Goal: Information Seeking & Learning: Learn about a topic

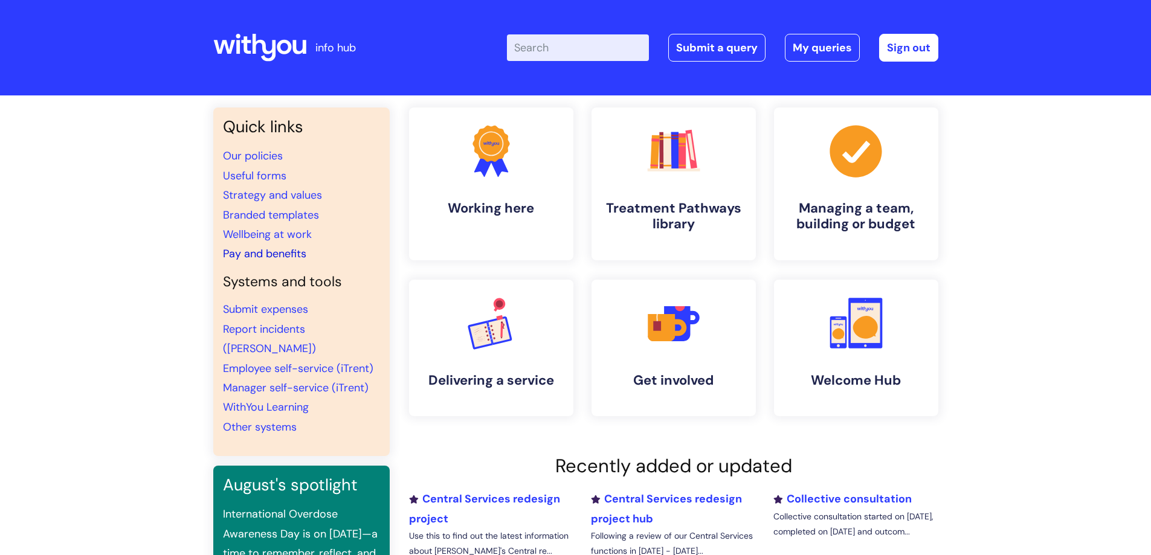
click at [260, 254] on link "Pay and benefits" at bounding box center [264, 253] width 83 height 14
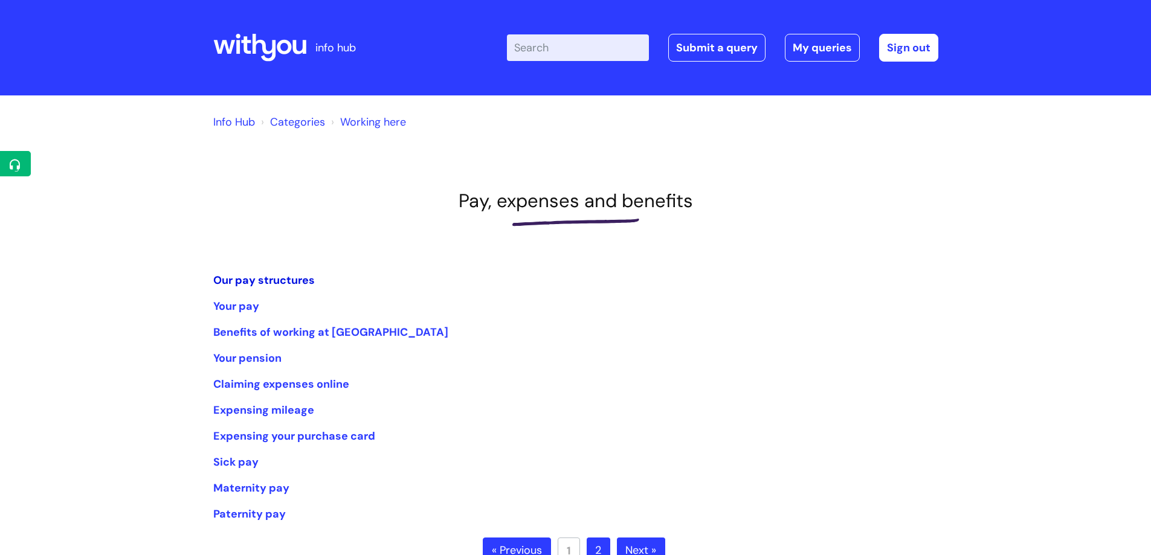
click at [280, 283] on link "Our pay structures" at bounding box center [263, 280] width 101 height 14
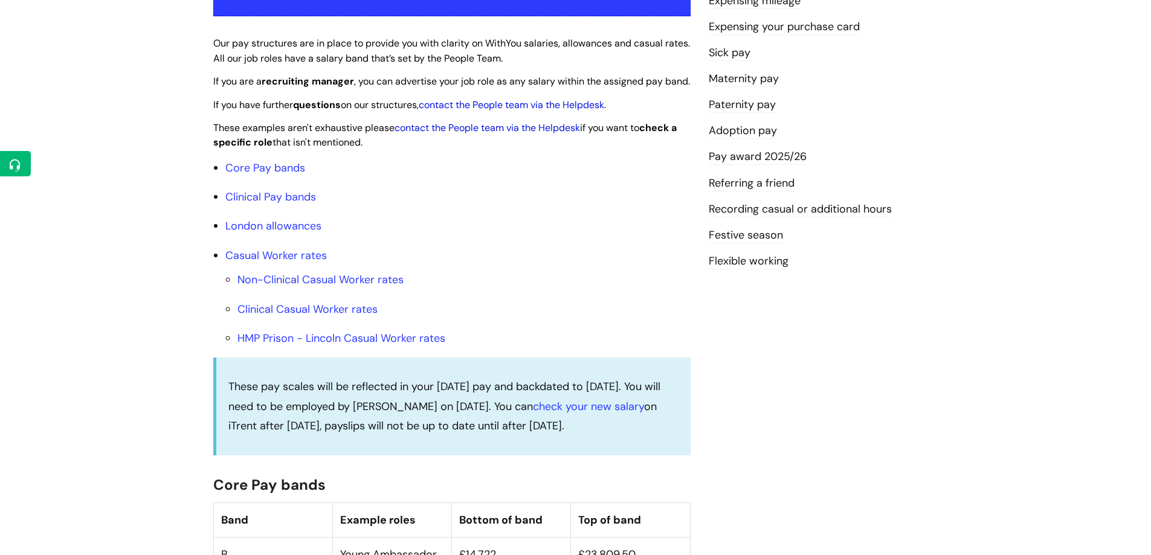
scroll to position [302, 0]
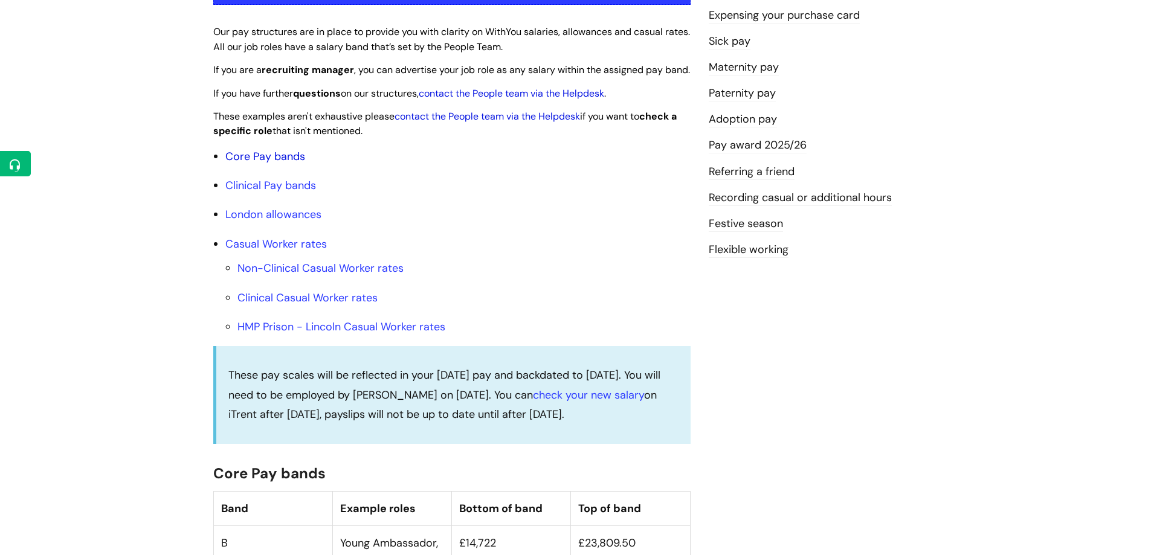
click at [256, 164] on link "Core Pay bands" at bounding box center [265, 156] width 80 height 14
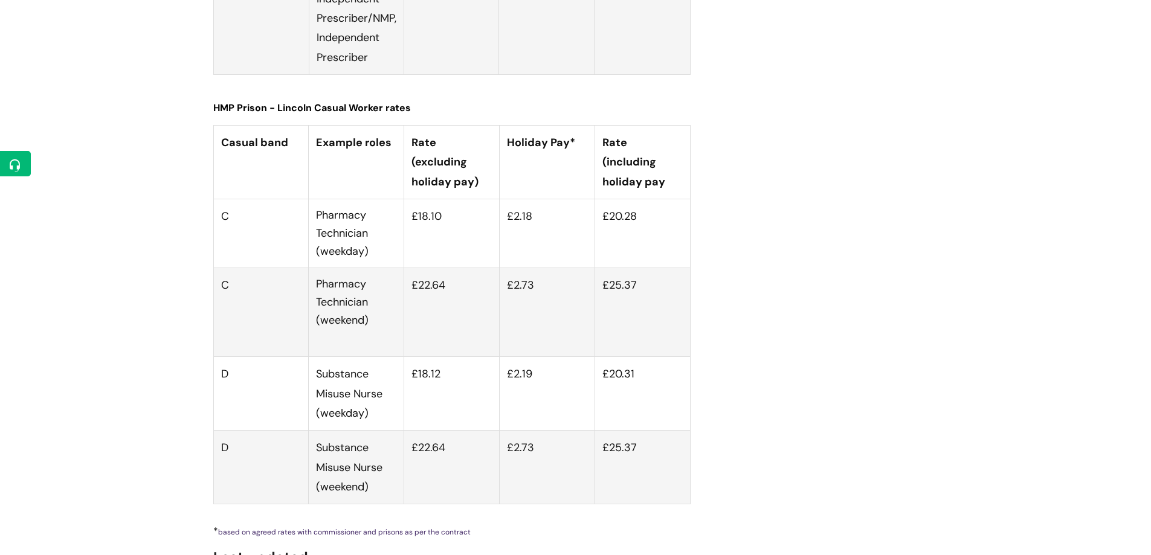
scroll to position [4545, 0]
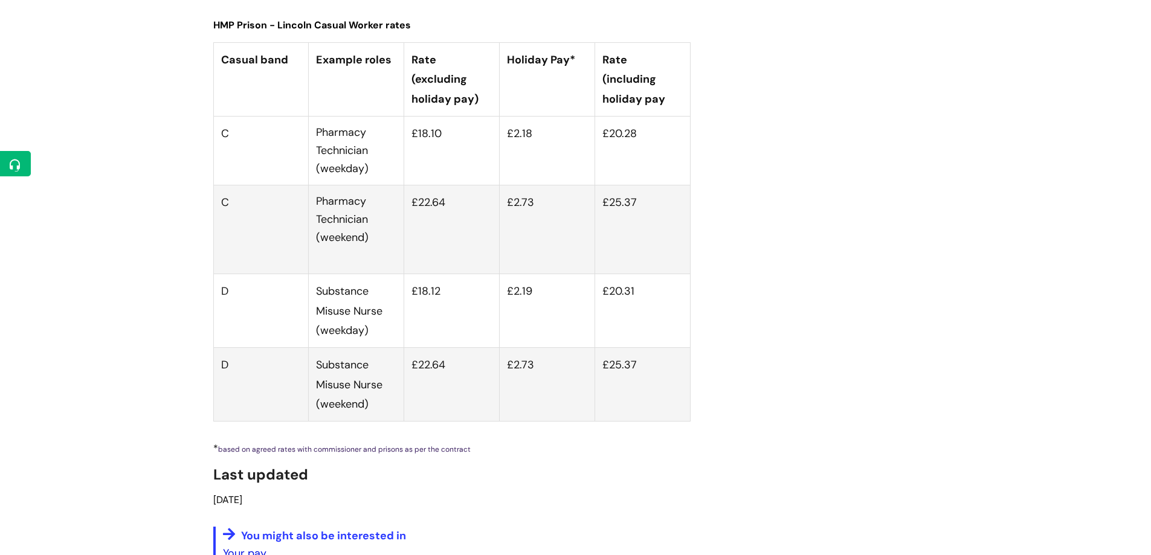
click at [235, 546] on link "Your pay" at bounding box center [244, 553] width 43 height 14
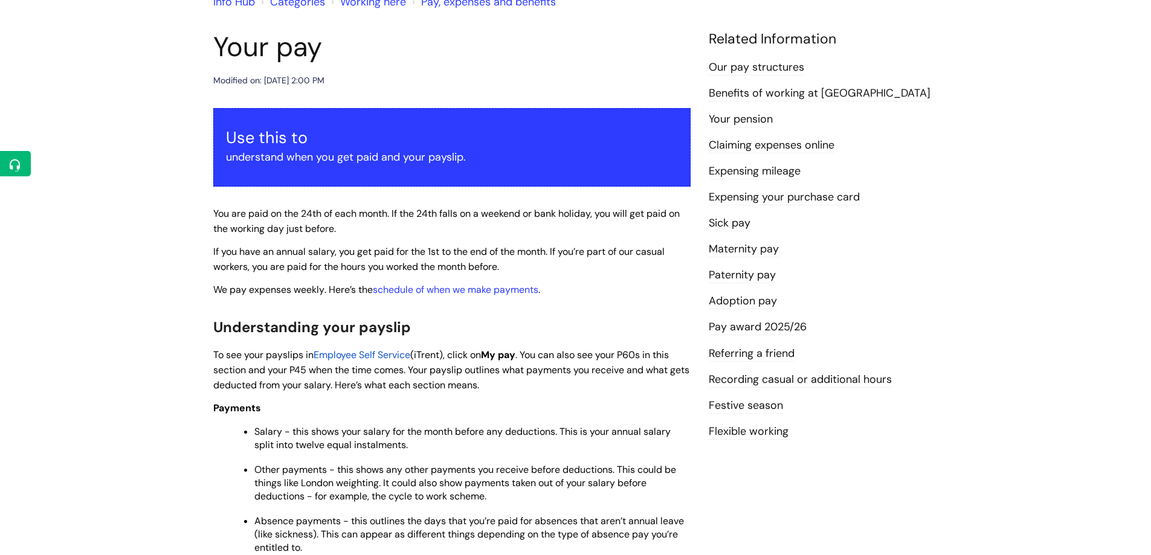
scroll to position [121, 0]
click at [736, 63] on link "Our pay structures" at bounding box center [756, 67] width 95 height 16
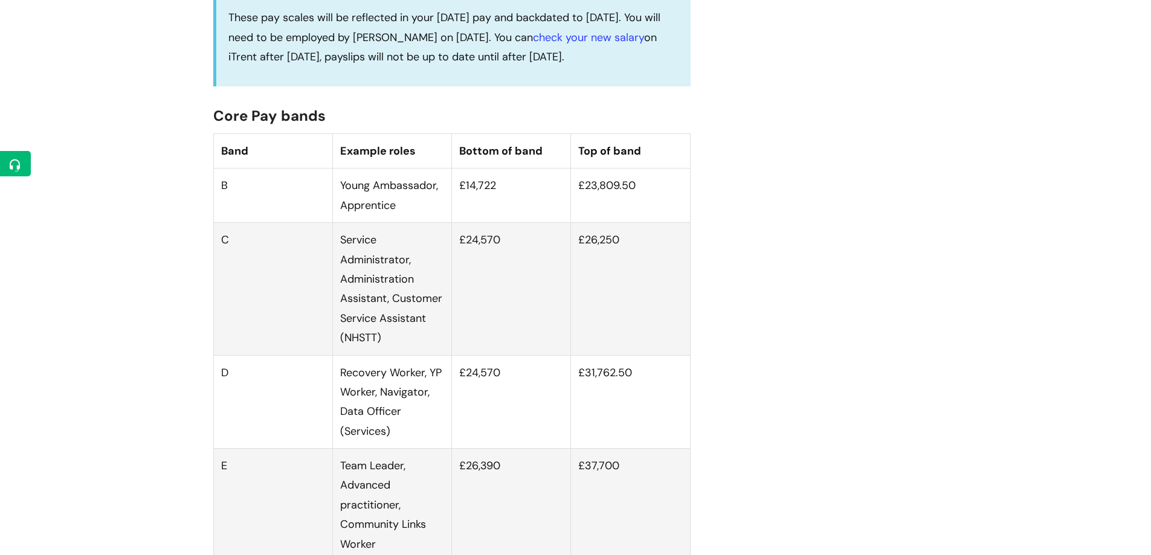
scroll to position [665, 0]
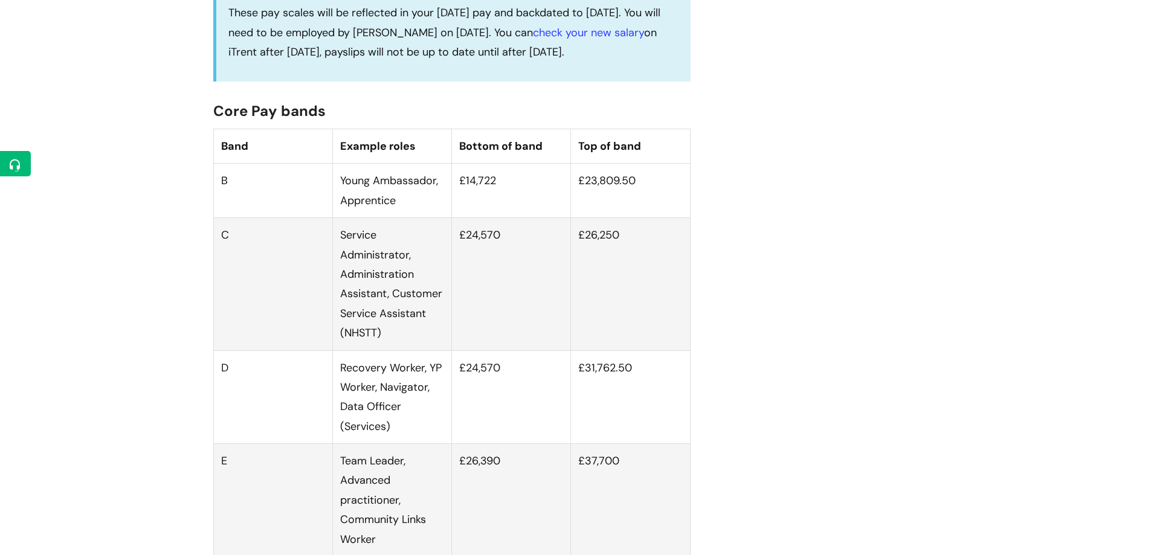
click at [277, 399] on td "D" at bounding box center [272, 397] width 119 height 94
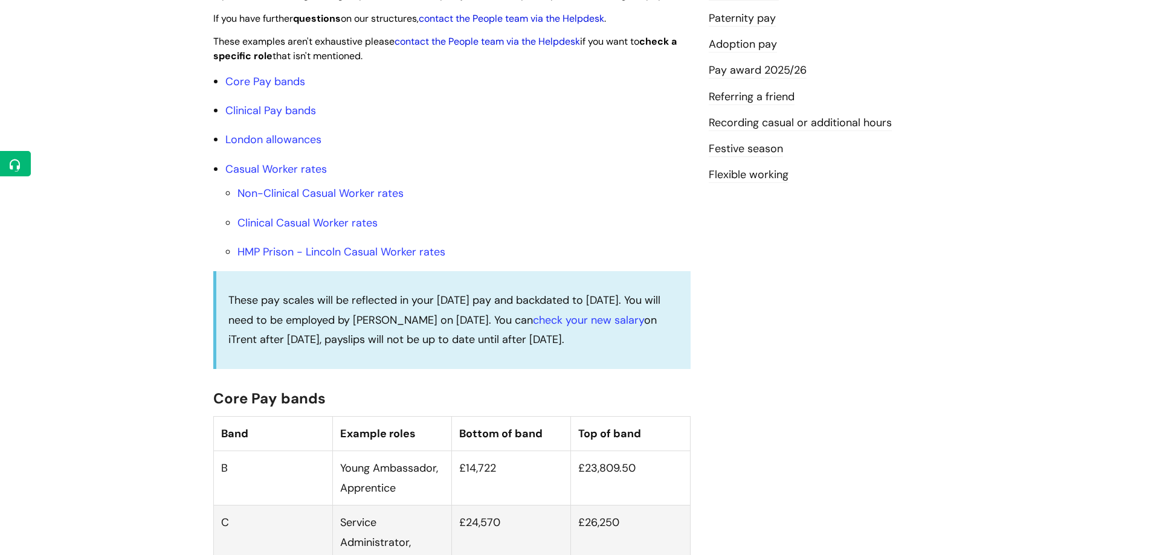
scroll to position [302, 0]
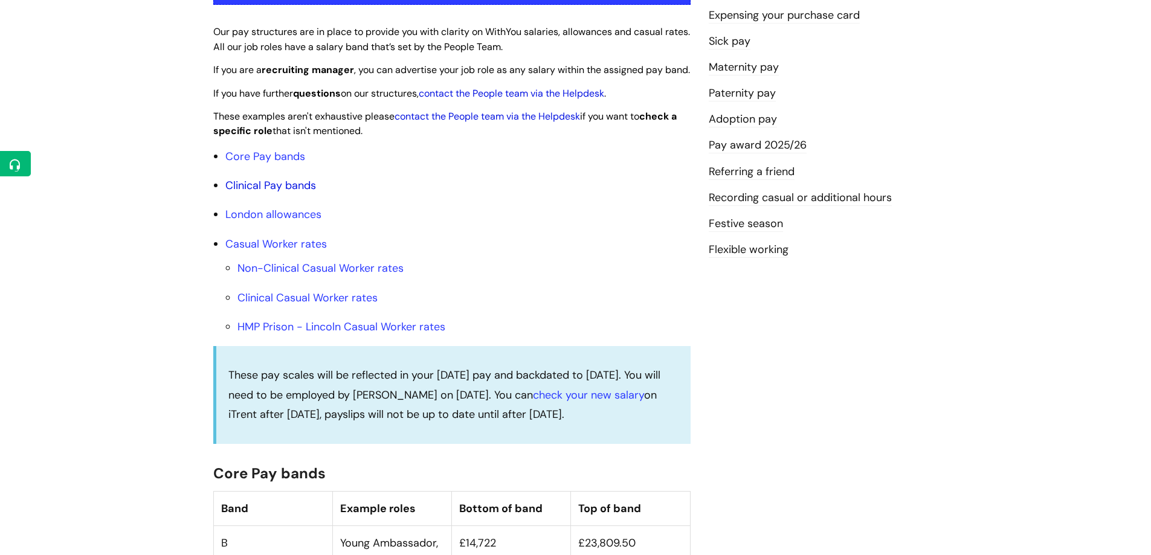
click at [275, 193] on link "Clinical Pay bands" at bounding box center [270, 185] width 91 height 14
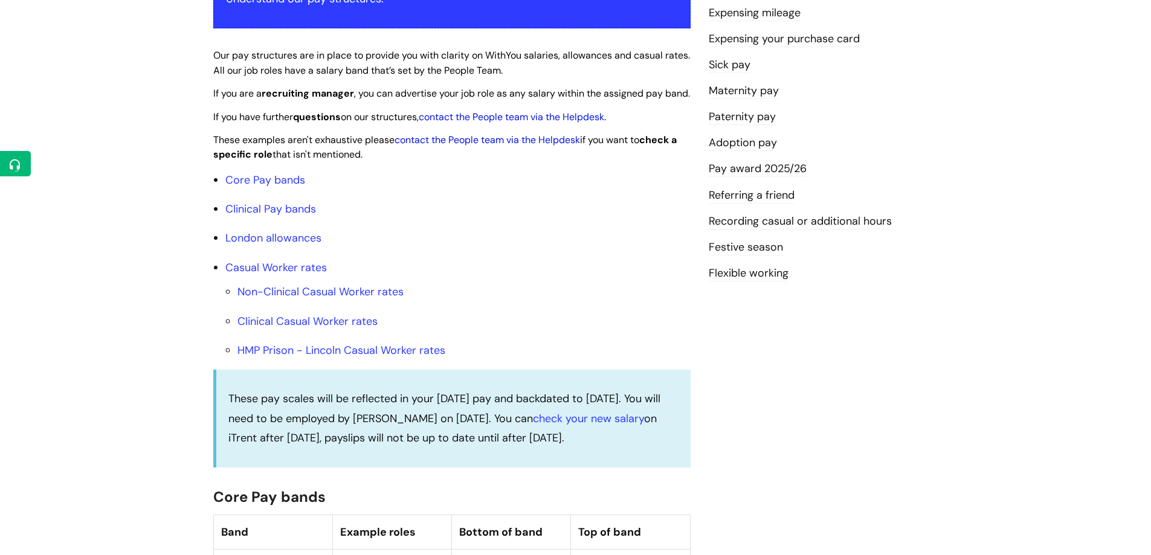
scroll to position [260, 0]
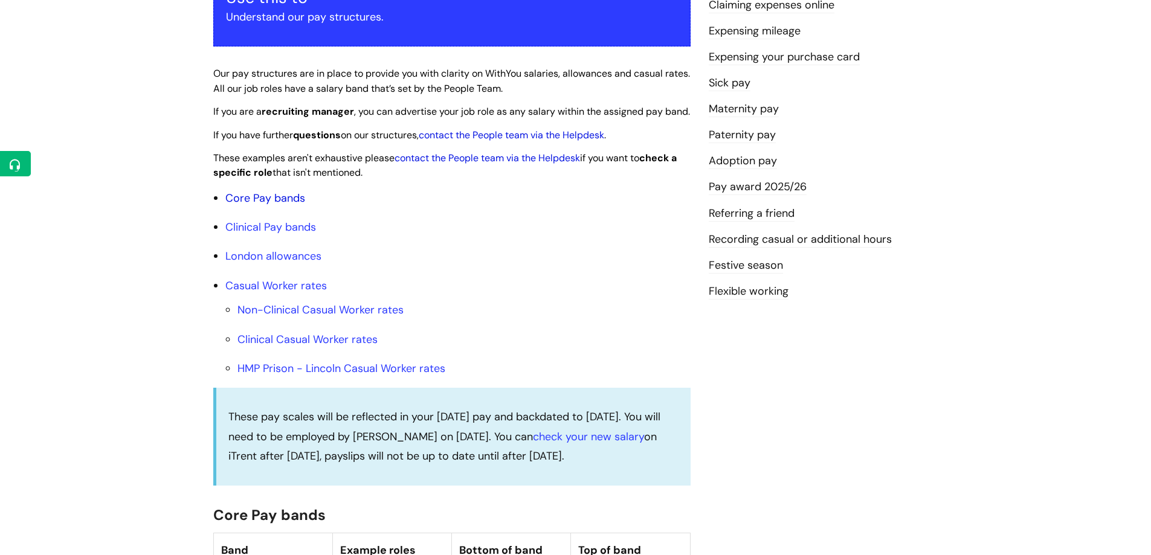
click at [257, 205] on link "Core Pay bands" at bounding box center [265, 198] width 80 height 14
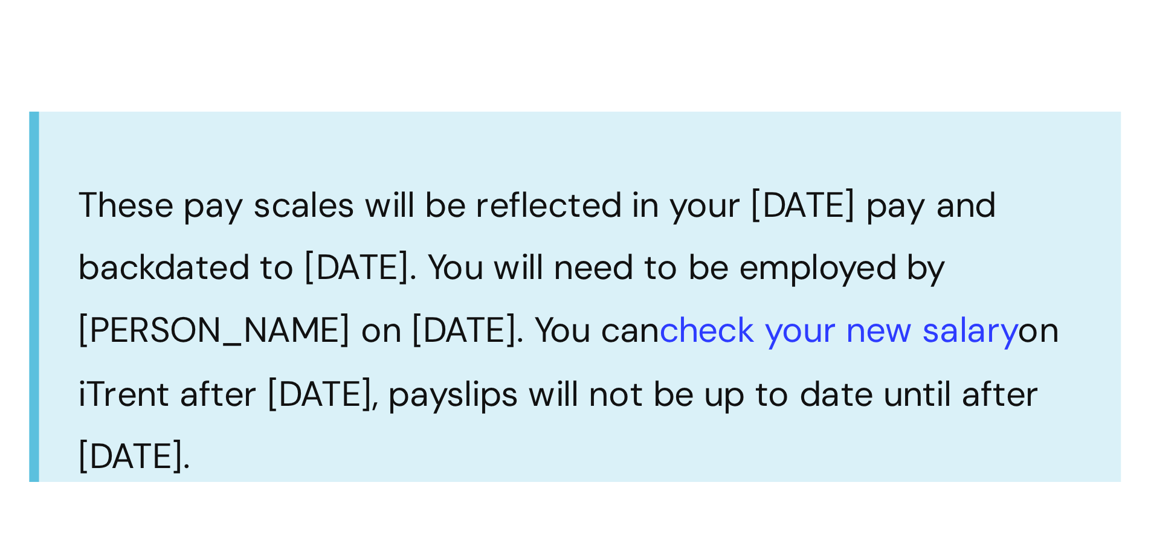
scroll to position [683, 0]
